Goal: Task Accomplishment & Management: Manage account settings

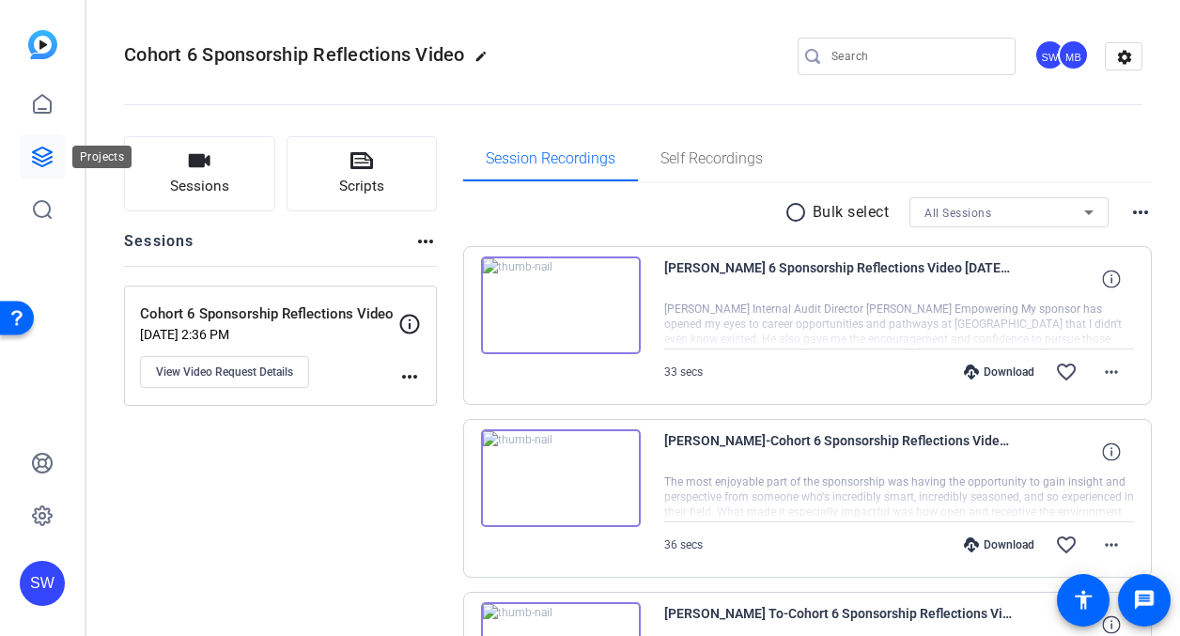
click at [35, 155] on icon at bounding box center [42, 157] width 23 height 23
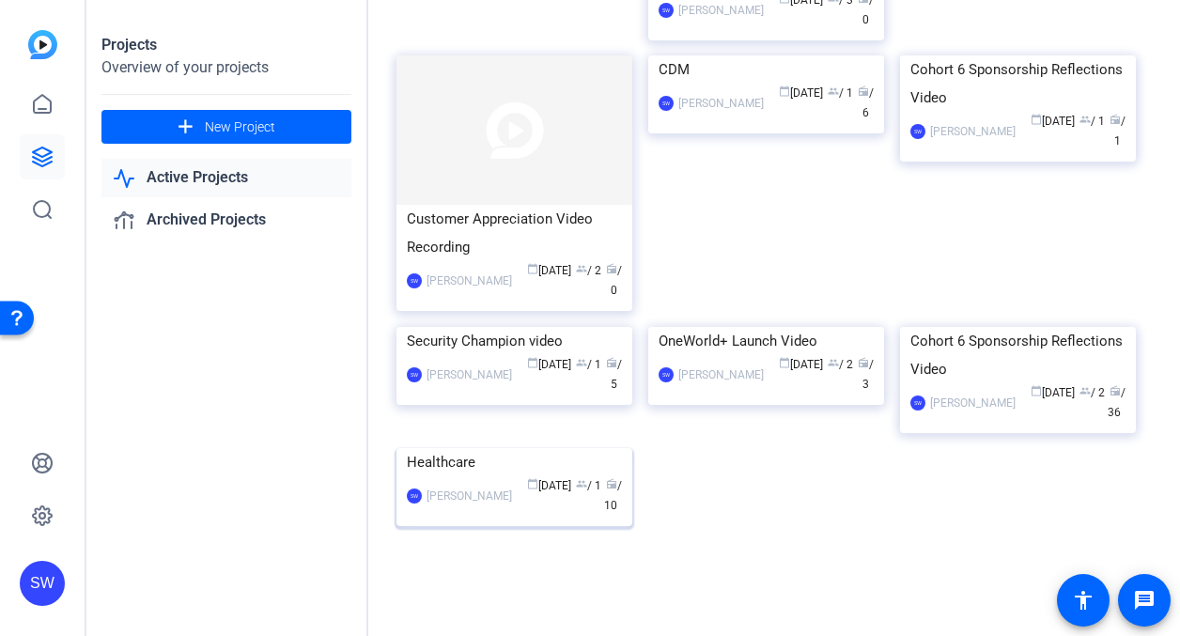
scroll to position [606, 0]
click at [537, 511] on div "calendar_today [DATE] group / 1 radio / 10" at bounding box center [571, 495] width 101 height 39
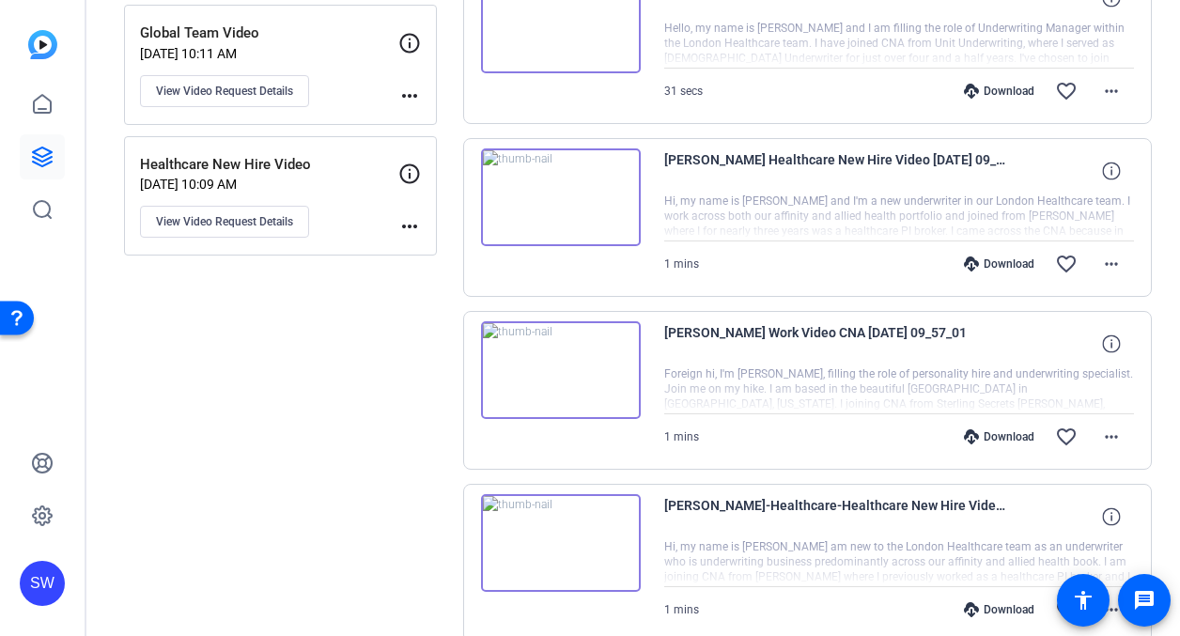
scroll to position [282, 0]
click at [552, 372] on img at bounding box center [561, 369] width 160 height 98
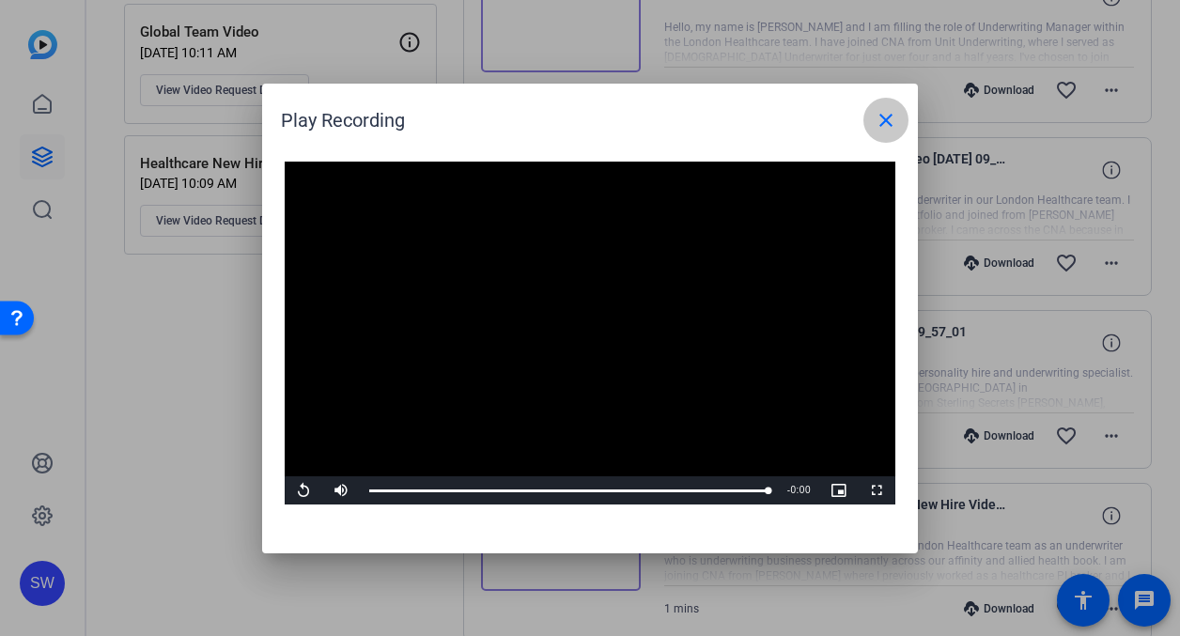
click at [887, 116] on mat-icon "close" at bounding box center [886, 120] width 23 height 23
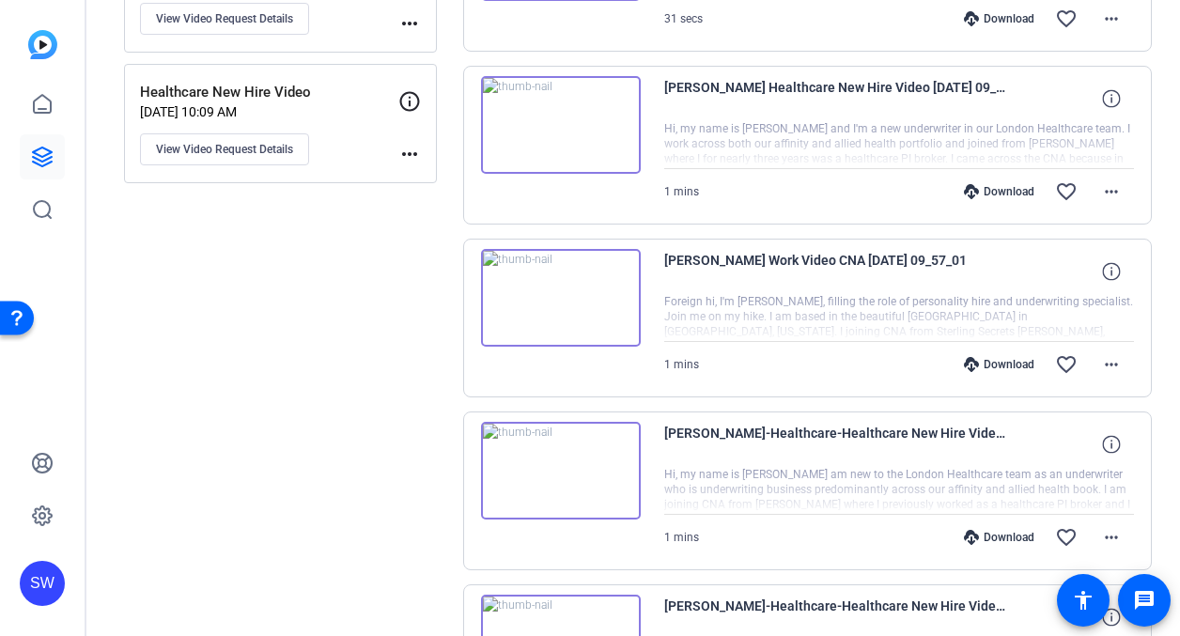
scroll to position [564, 0]
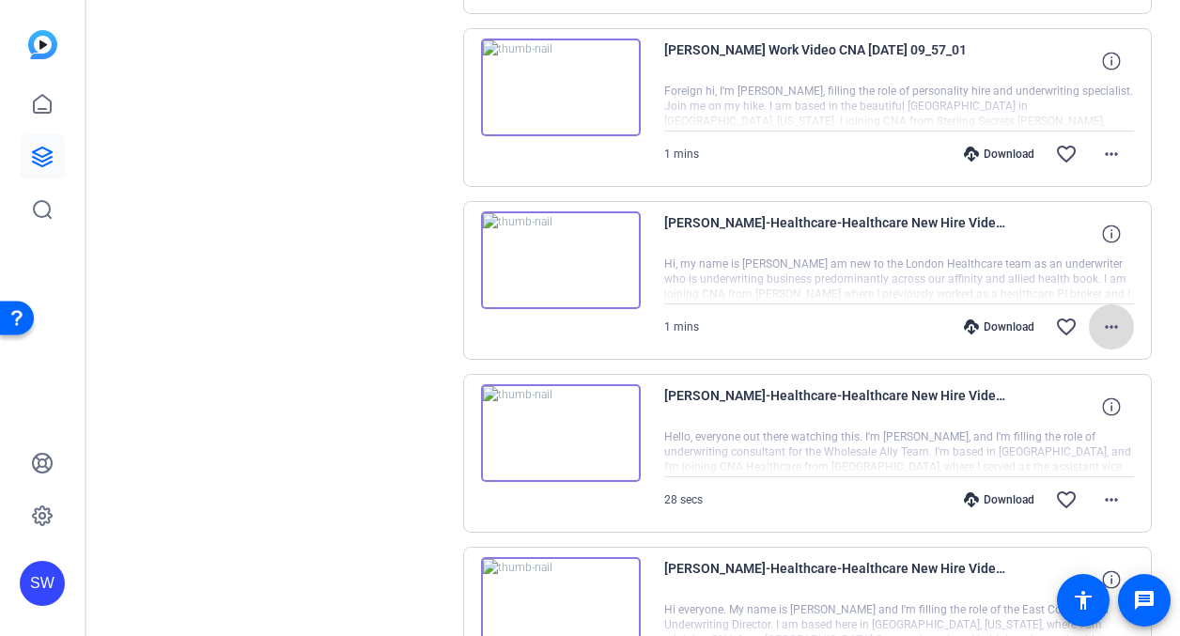
click at [1102, 328] on mat-icon "more_horiz" at bounding box center [1111, 327] width 23 height 23
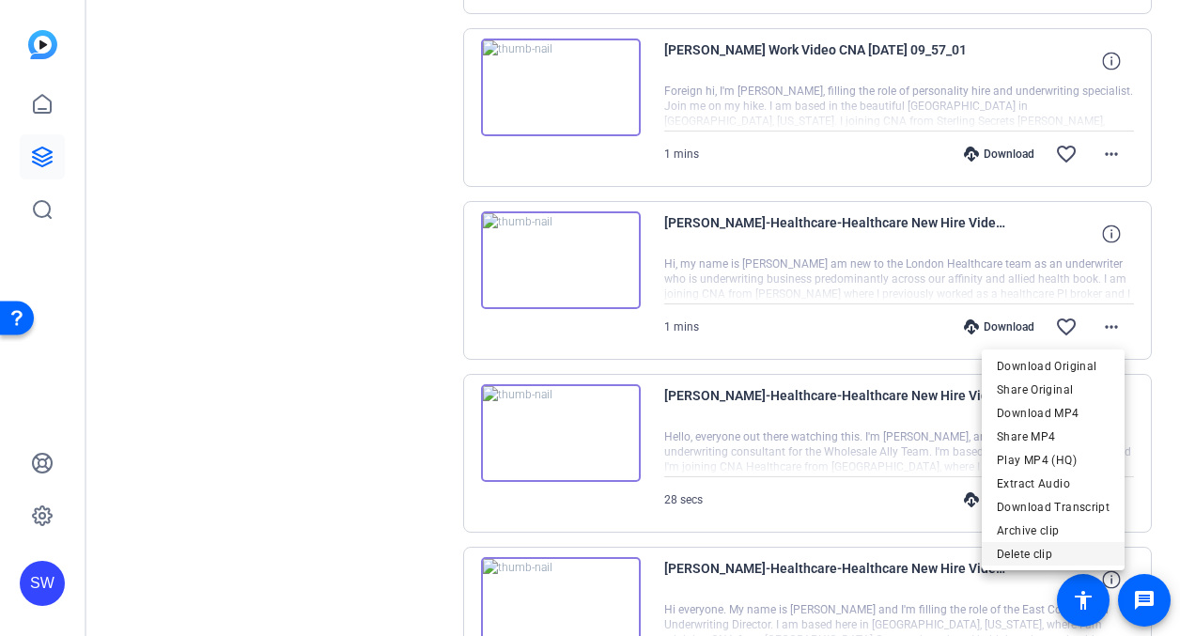
click at [1018, 554] on span "Delete clip" at bounding box center [1053, 554] width 113 height 23
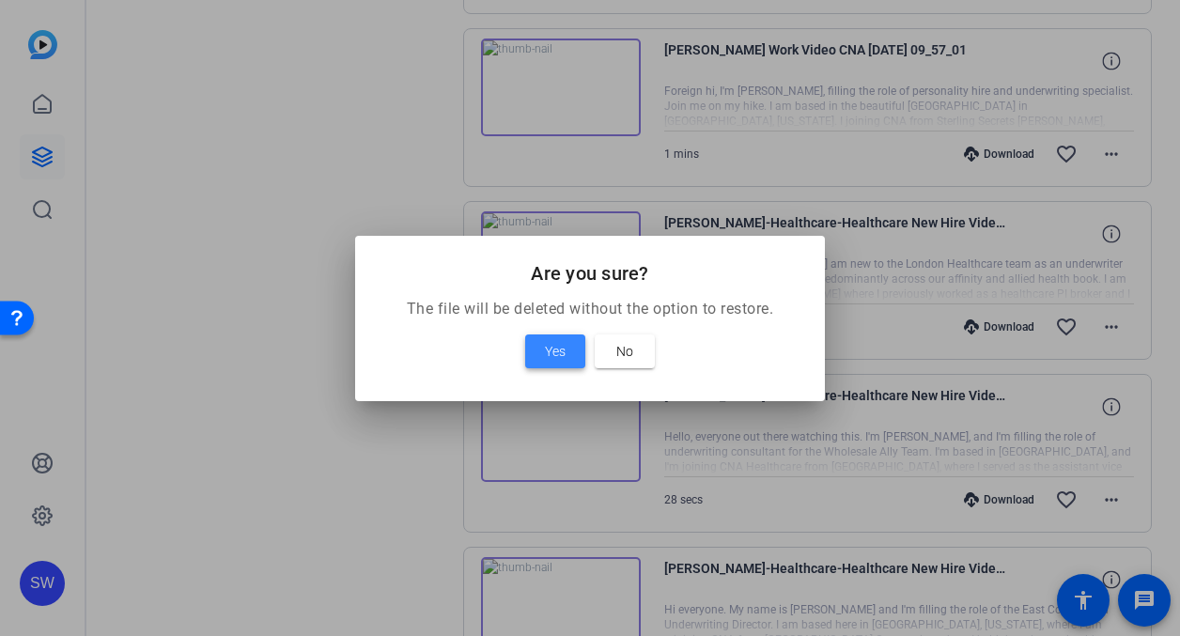
click at [557, 342] on span "Yes" at bounding box center [555, 351] width 21 height 23
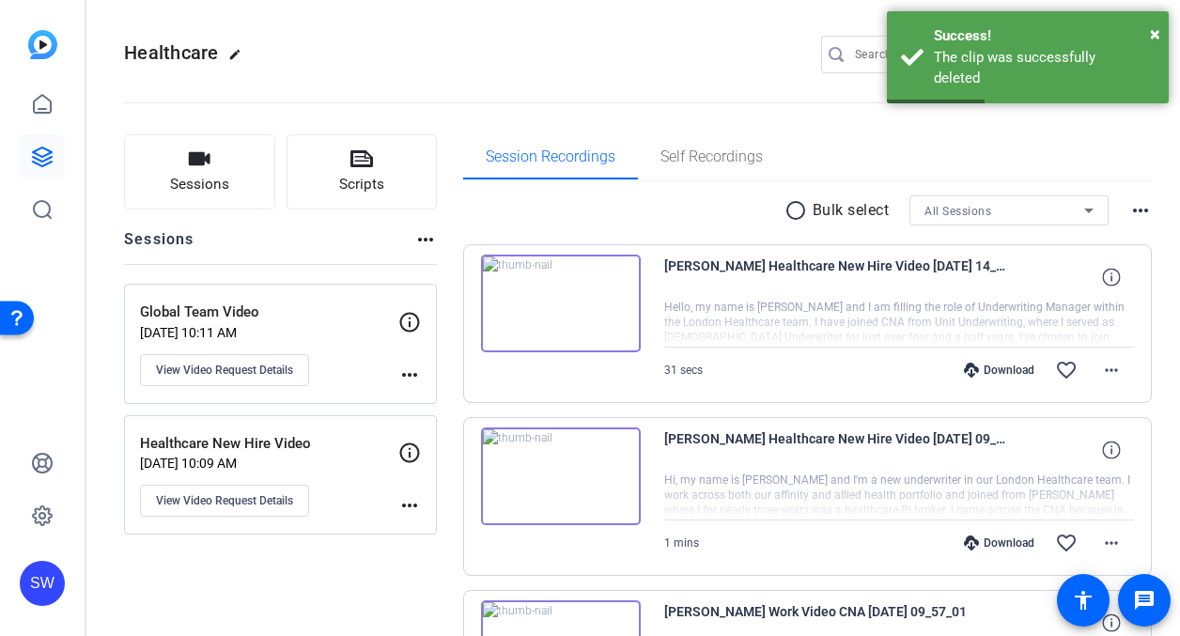
scroll to position [0, 0]
